Goal: Task Accomplishment & Management: Manage account settings

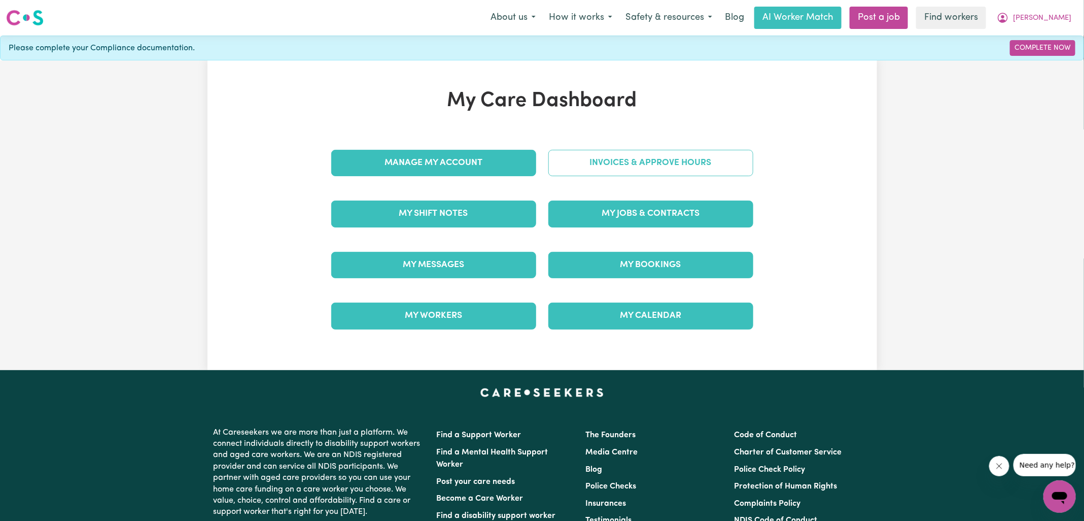
click at [558, 172] on link "Invoices & Approve Hours" at bounding box center [651, 163] width 205 height 26
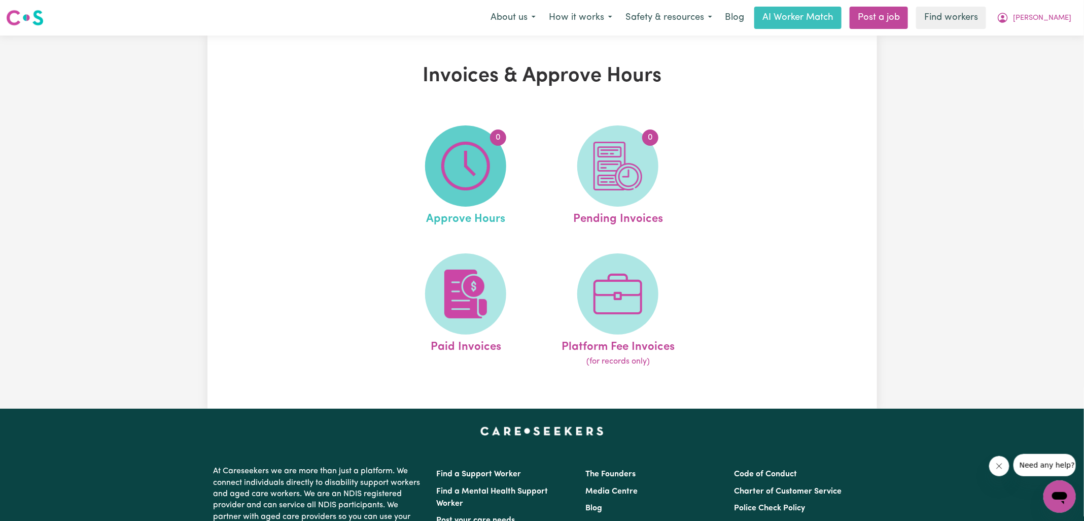
click at [464, 178] on img at bounding box center [465, 166] width 49 height 49
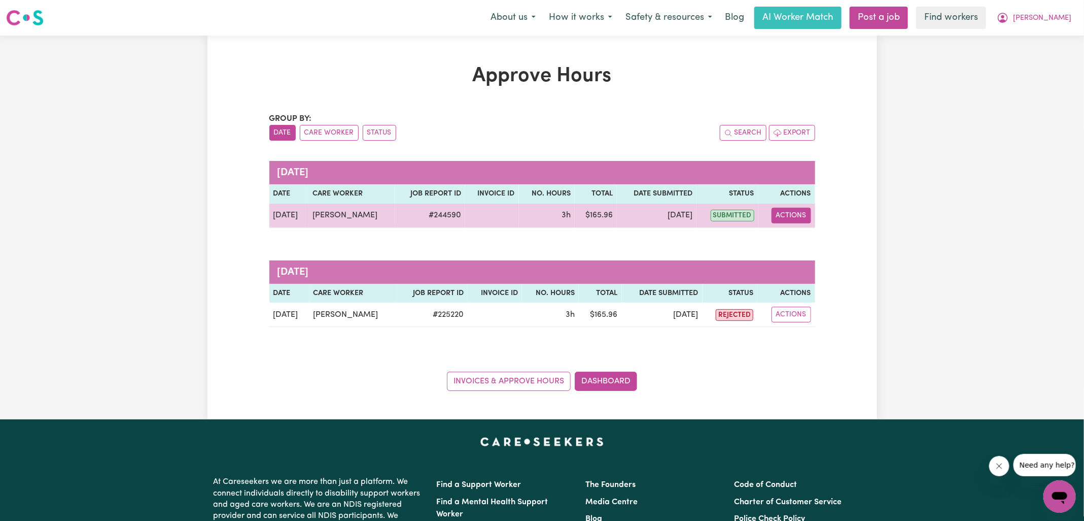
click at [794, 217] on button "Actions" at bounding box center [792, 216] width 40 height 16
click at [810, 248] on link "View Job Report" at bounding box center [817, 238] width 87 height 20
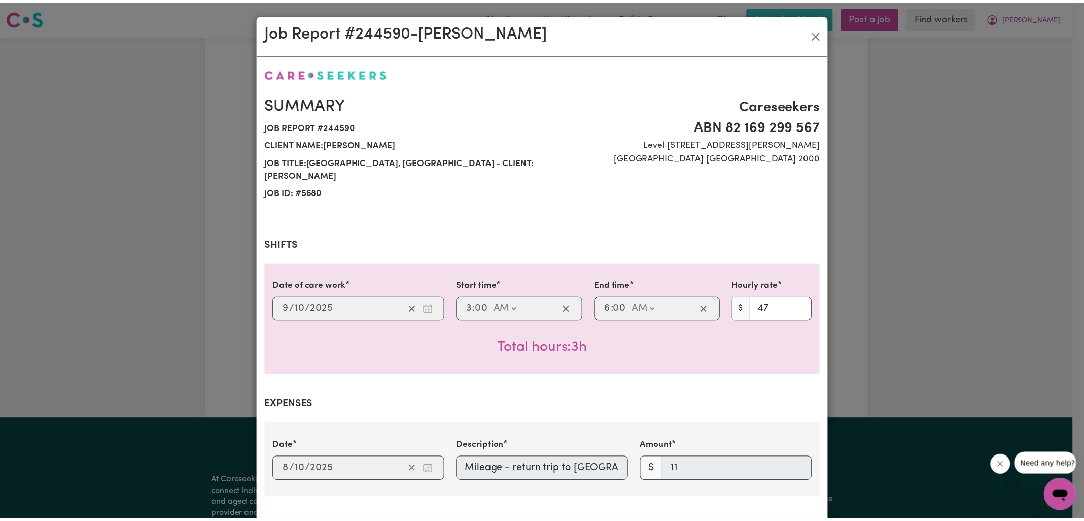
scroll to position [323, 0]
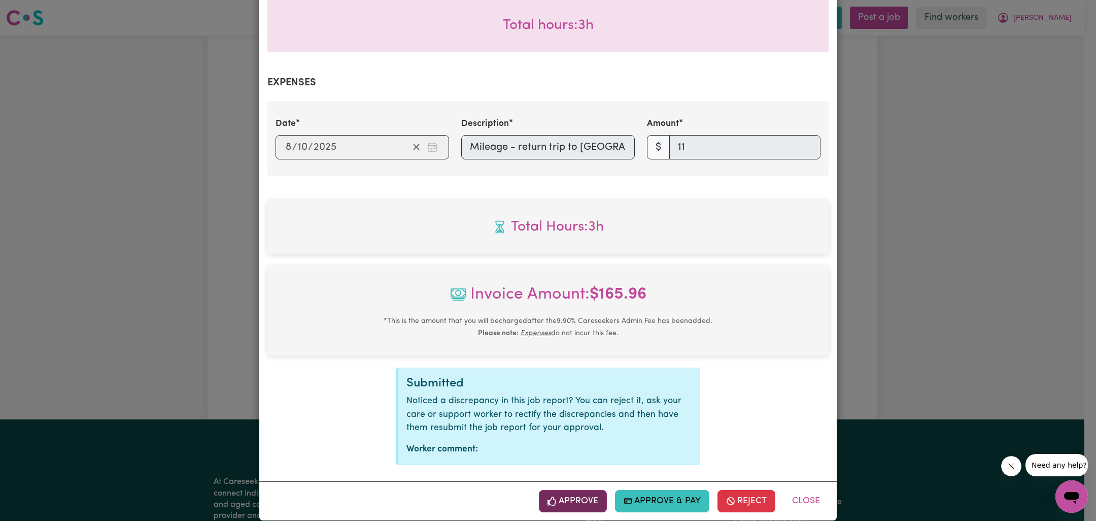
click at [577, 490] on button "Approve" at bounding box center [573, 501] width 68 height 22
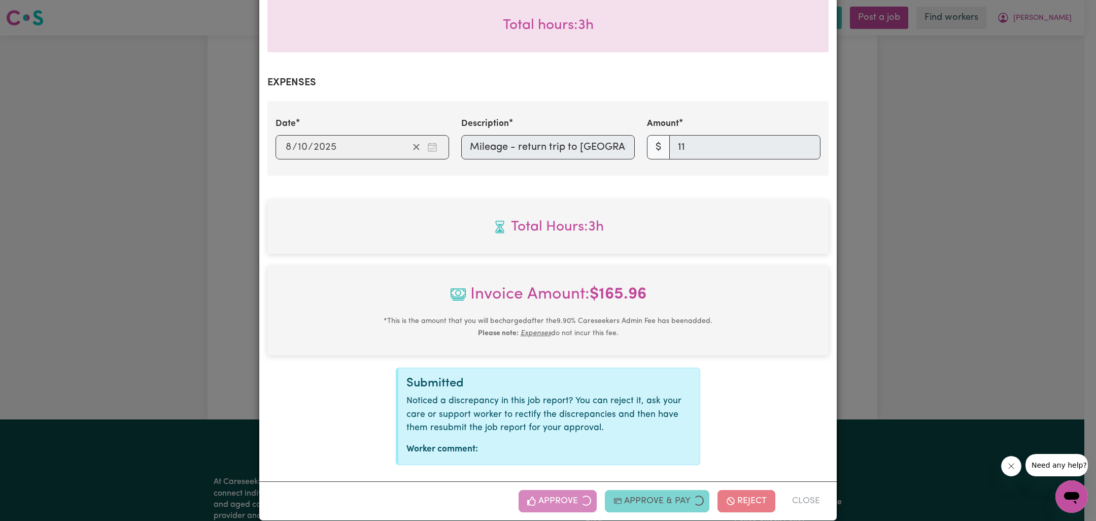
click at [910, 287] on div "Job Report # 244590 - [PERSON_NAME] Summary Job report # 244590 Client name: [P…" at bounding box center [548, 260] width 1096 height 521
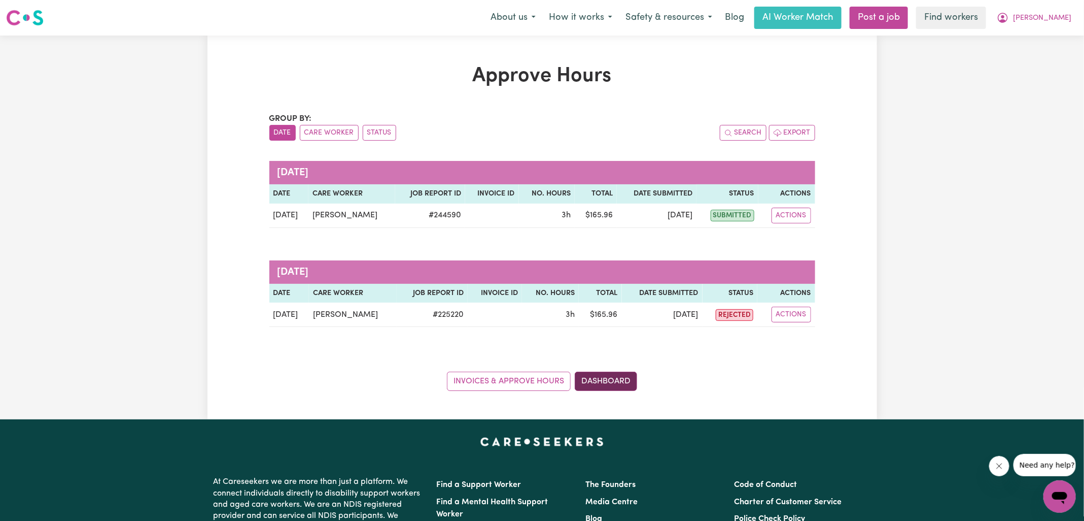
click at [636, 377] on link "Dashboard" at bounding box center [606, 380] width 62 height 19
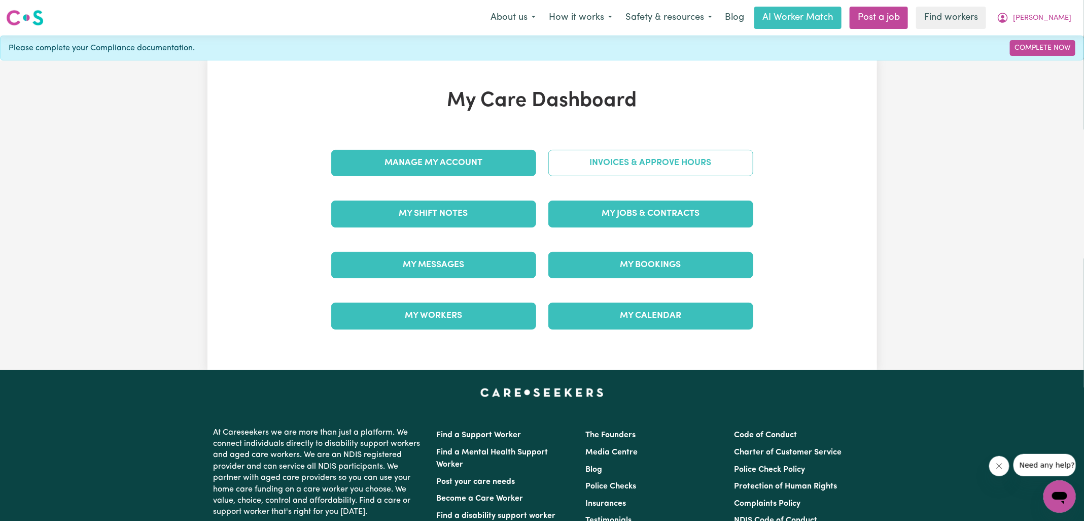
click at [581, 155] on link "Invoices & Approve Hours" at bounding box center [651, 163] width 205 height 26
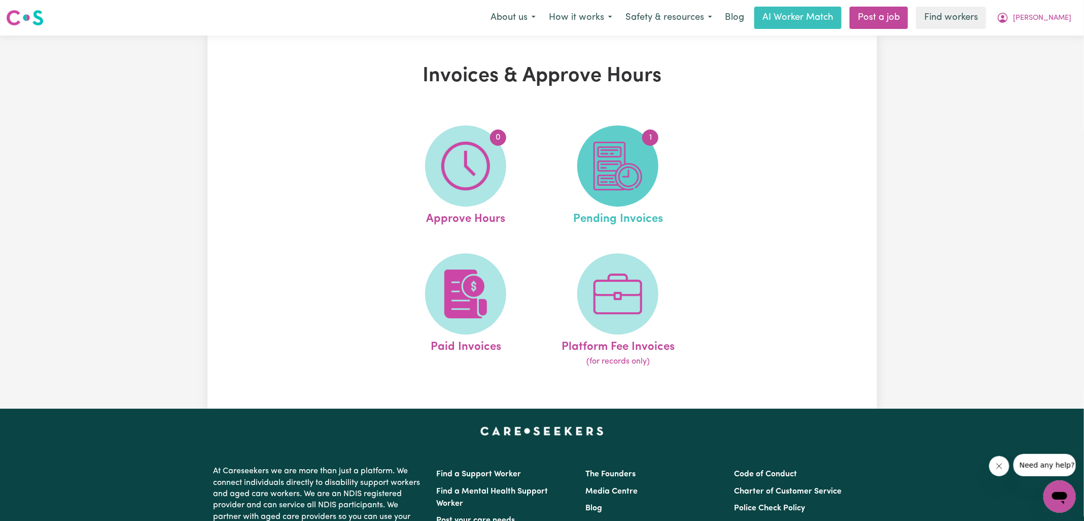
click at [579, 155] on span "1" at bounding box center [617, 165] width 81 height 81
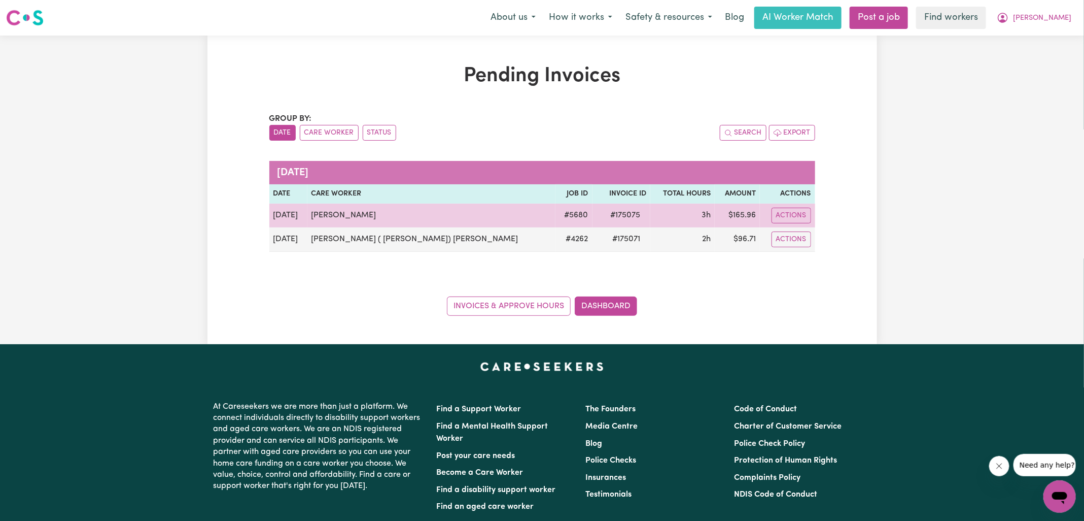
click at [604, 216] on span "# 175075" at bounding box center [625, 215] width 42 height 12
click at [604, 218] on span "# 175075" at bounding box center [625, 215] width 42 height 12
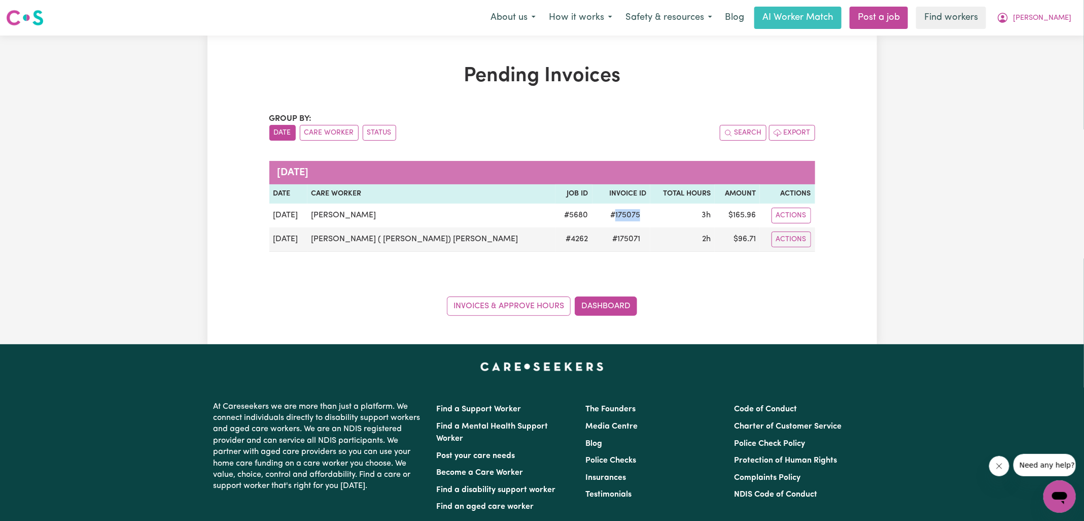
copy span "175075"
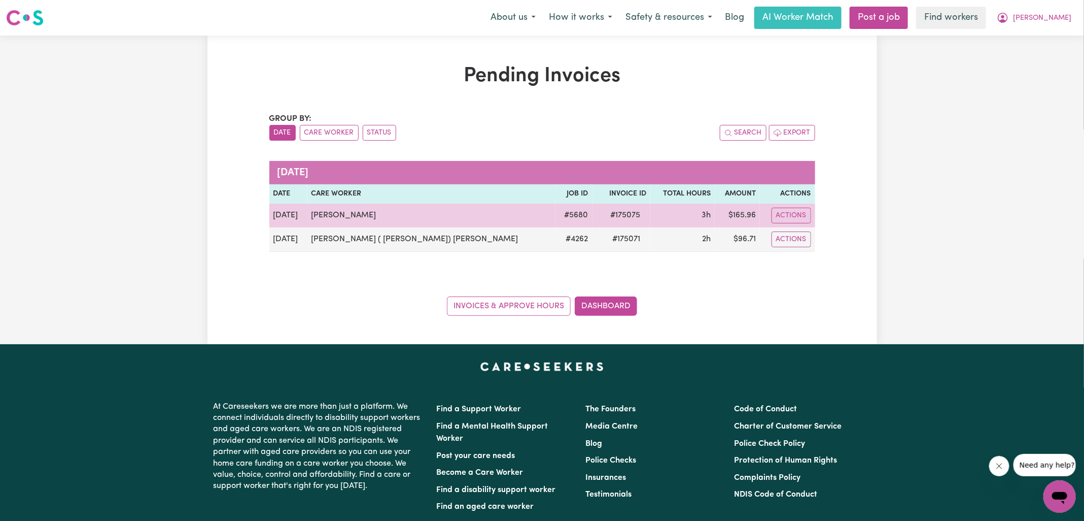
click at [736, 214] on td "$ 165.96" at bounding box center [737, 215] width 45 height 24
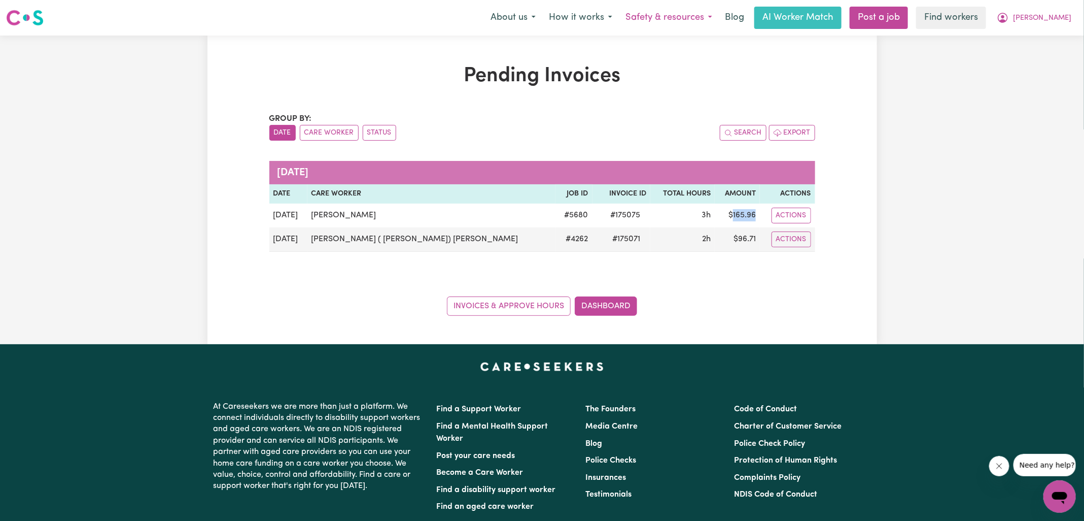
copy td "165.96"
click at [1009, 22] on icon "My Account" at bounding box center [1003, 18] width 12 height 12
click at [1033, 58] on link "Logout" at bounding box center [1038, 58] width 80 height 19
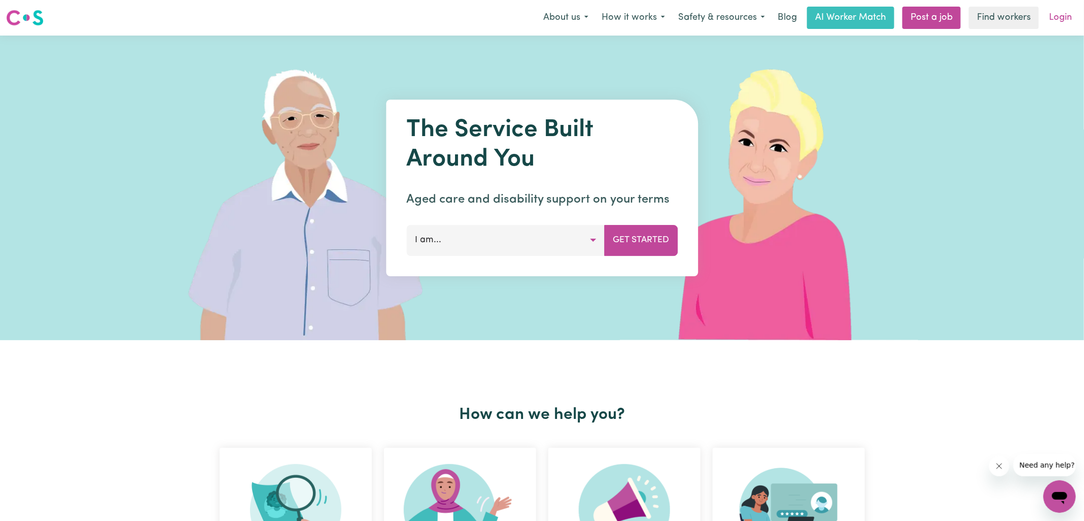
click at [1058, 22] on link "Login" at bounding box center [1060, 18] width 35 height 22
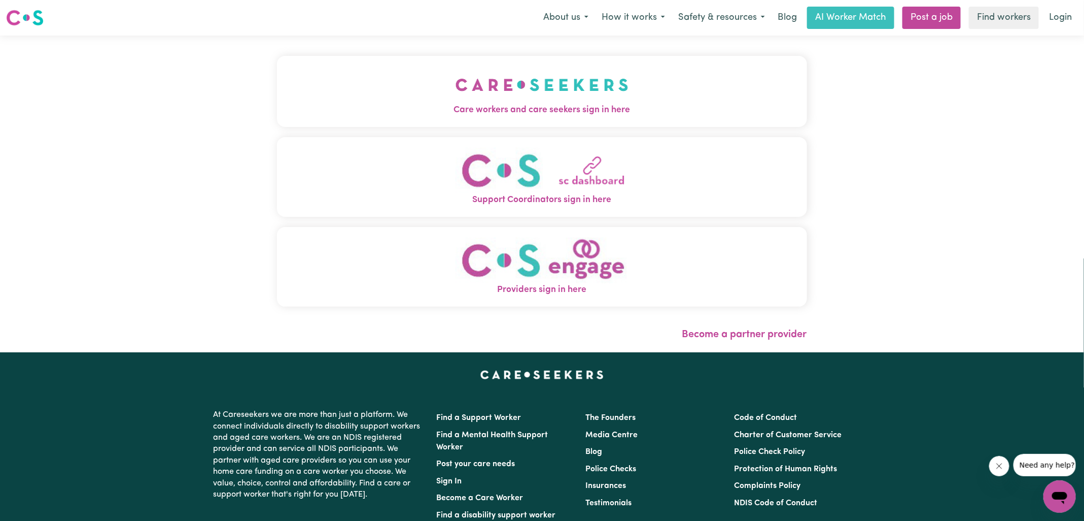
click at [522, 112] on span "Care workers and care seekers sign in here" at bounding box center [542, 110] width 530 height 13
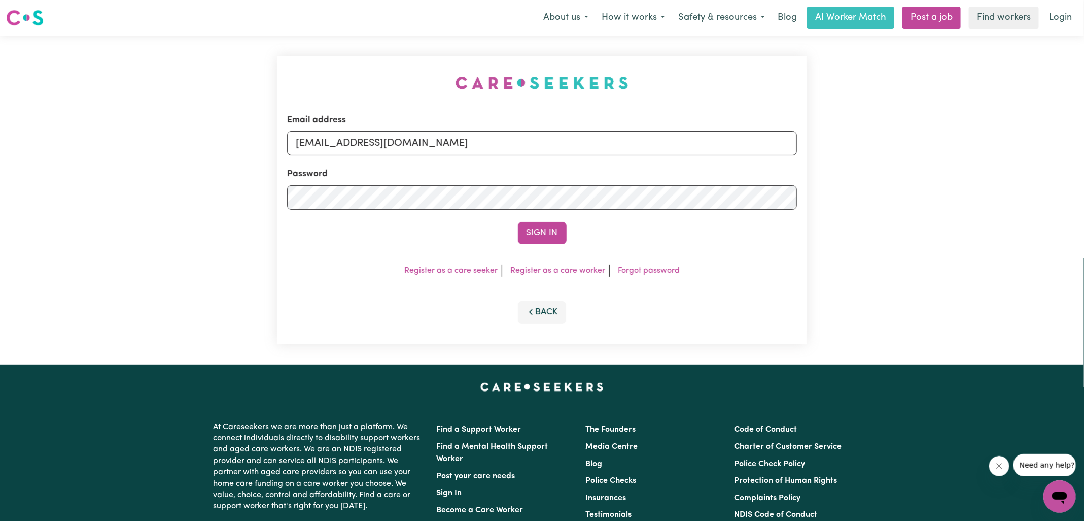
drag, startPoint x: 336, startPoint y: 62, endPoint x: 380, endPoint y: 82, distance: 47.2
click at [335, 62] on div "Email address [EMAIL_ADDRESS][DOMAIN_NAME] Password Sign In Register as a care …" at bounding box center [542, 200] width 542 height 329
drag, startPoint x: 348, startPoint y: 142, endPoint x: 804, endPoint y: 187, distance: 458.4
click at [804, 187] on div "Email address [EMAIL_ADDRESS][DOMAIN_NAME] Password Sign In Register as a care …" at bounding box center [542, 200] width 530 height 288
type input "[EMAIL_ADDRESS][DOMAIN_NAME]"
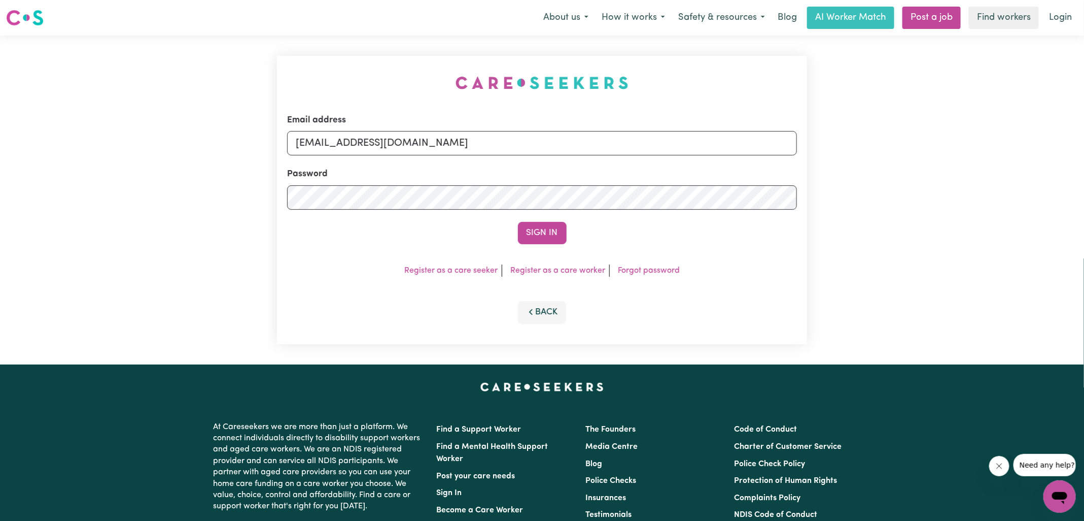
click at [518, 222] on button "Sign In" at bounding box center [542, 233] width 49 height 22
